Goal: Transaction & Acquisition: Purchase product/service

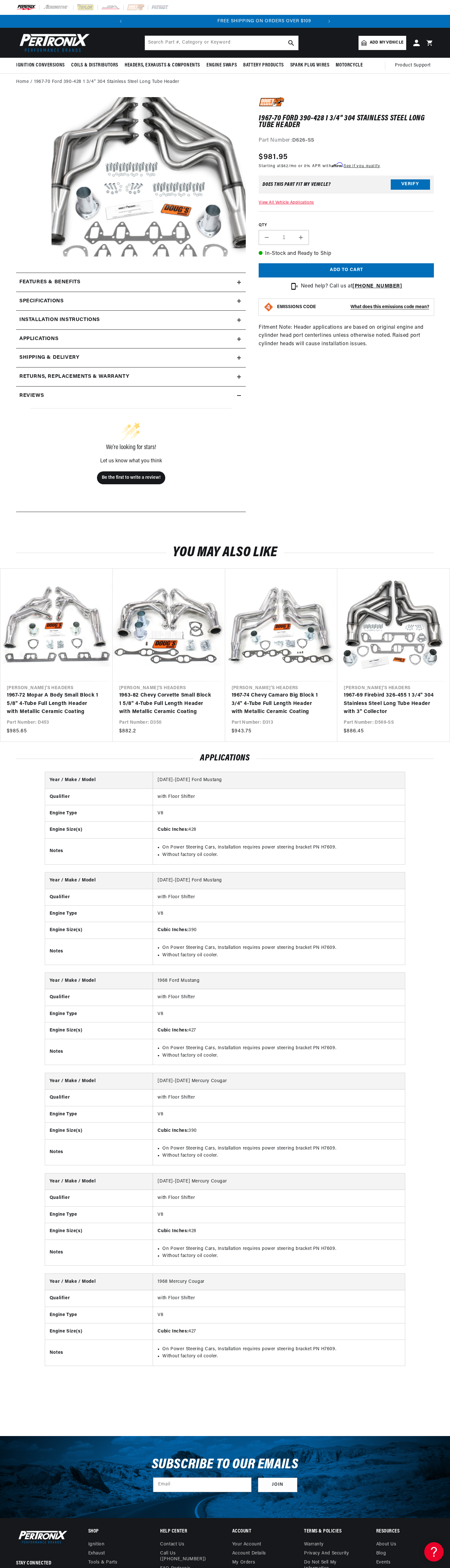
scroll to position [0, 196]
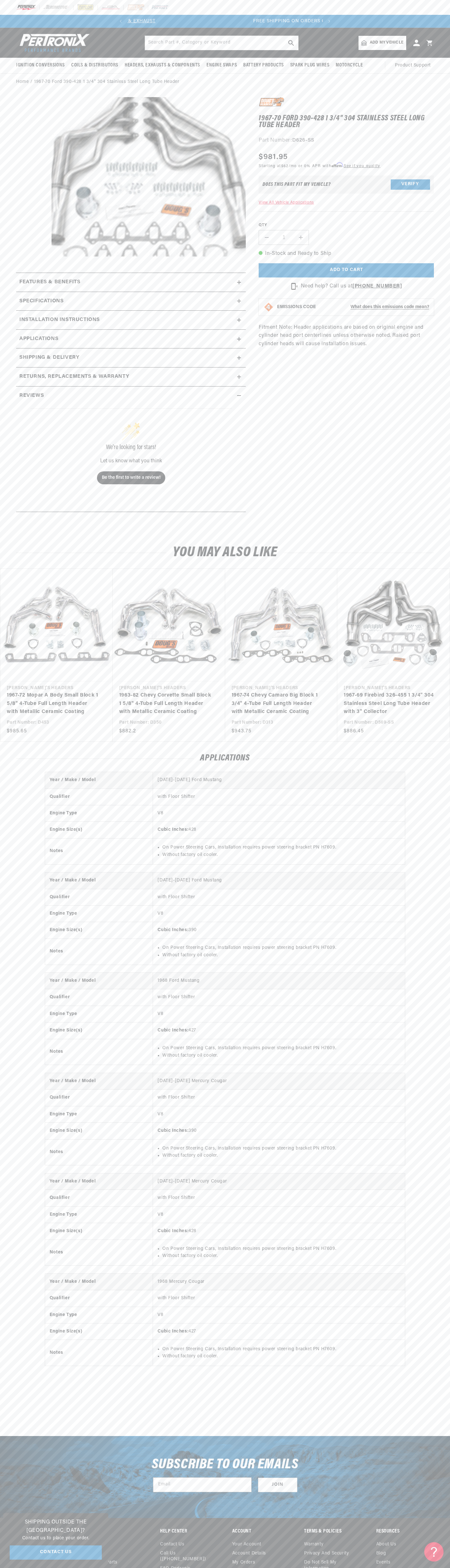
scroll to position [0, 196]
click at [428, 24] on slideshow-component "SHOP BEST SELLING IGNITION & EXHAUST FREE SHIPPING ON ORDERS OVER $109" at bounding box center [225, 21] width 450 height 13
click at [421, 1383] on div "Applications Year / Make / Model 1967-1970 Ford Mustang Qualifier with Floor Sh…" at bounding box center [225, 1066] width 450 height 649
click at [151, 1567] on html "Skip to content Your cart Your cart is empty Get the right parts the first time…" at bounding box center [225, 784] width 450 height 1568
click at [19, 112] on media-gallery "Skip to product information Open media 1 in modal" at bounding box center [131, 178] width 230 height 163
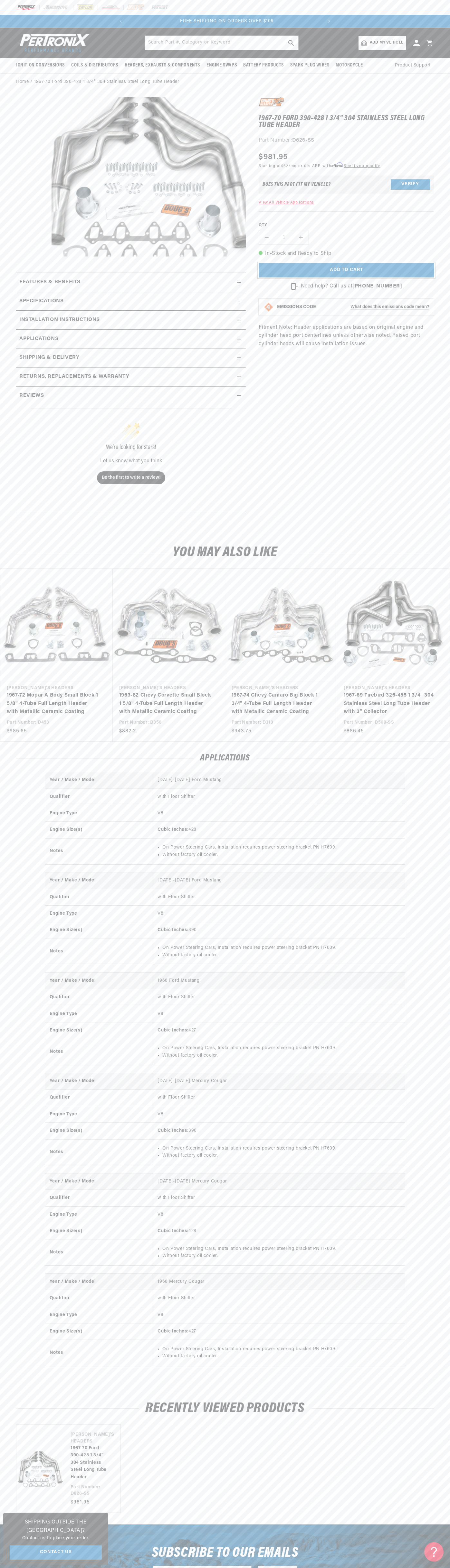
scroll to position [0, 196]
